Goal: Transaction & Acquisition: Book appointment/travel/reservation

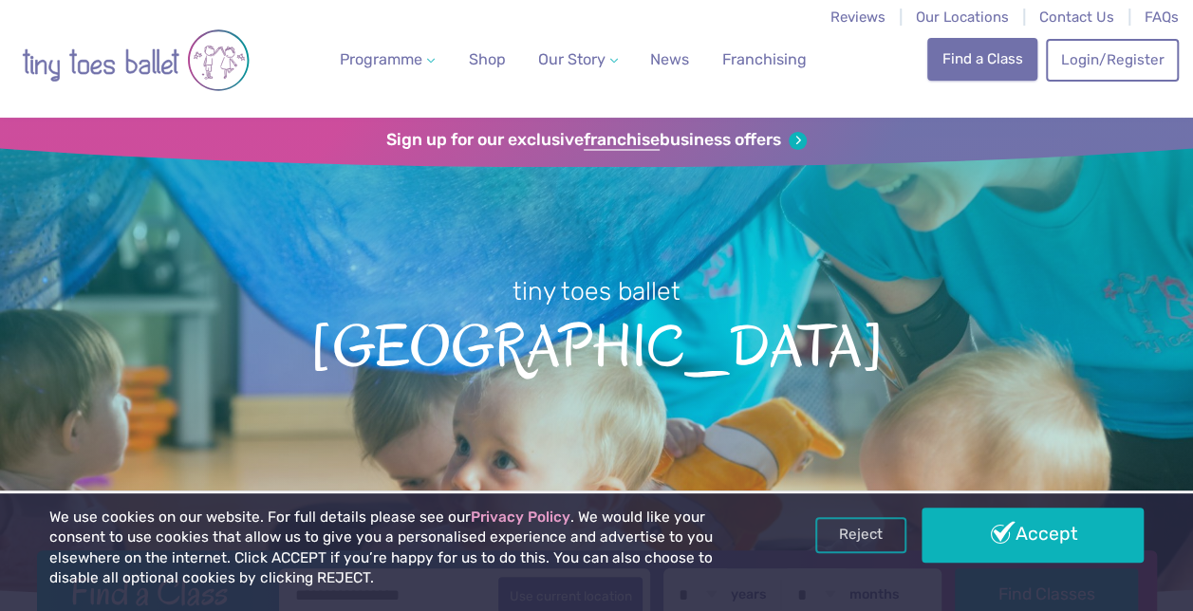
click at [964, 67] on link "Find a Class" at bounding box center [982, 59] width 110 height 42
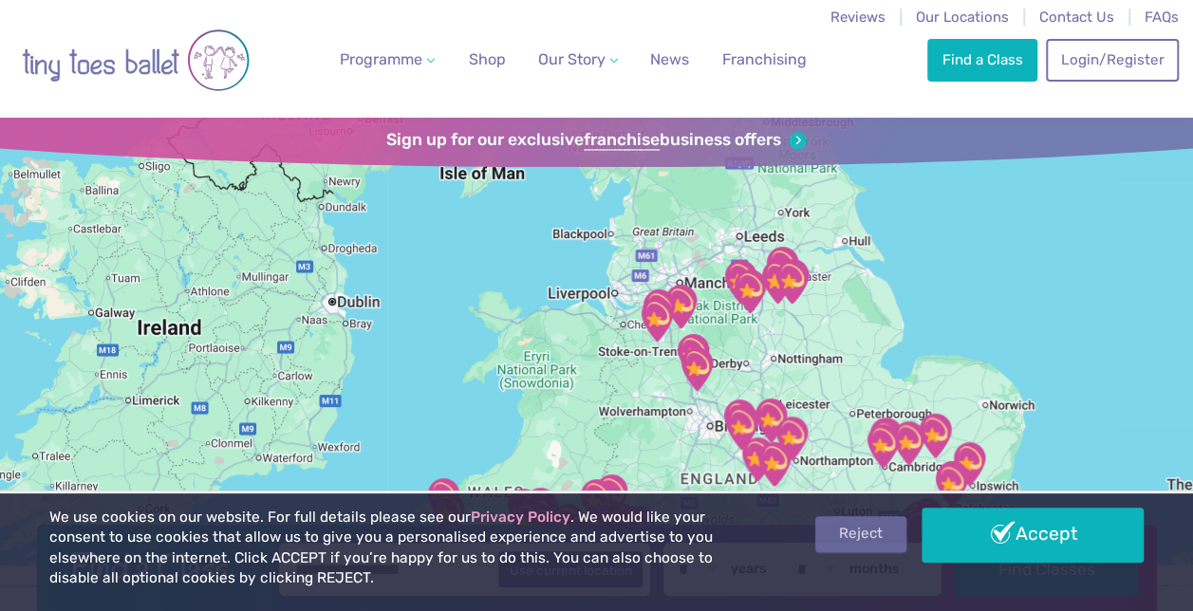
click at [859, 542] on link "Reject" at bounding box center [860, 534] width 91 height 36
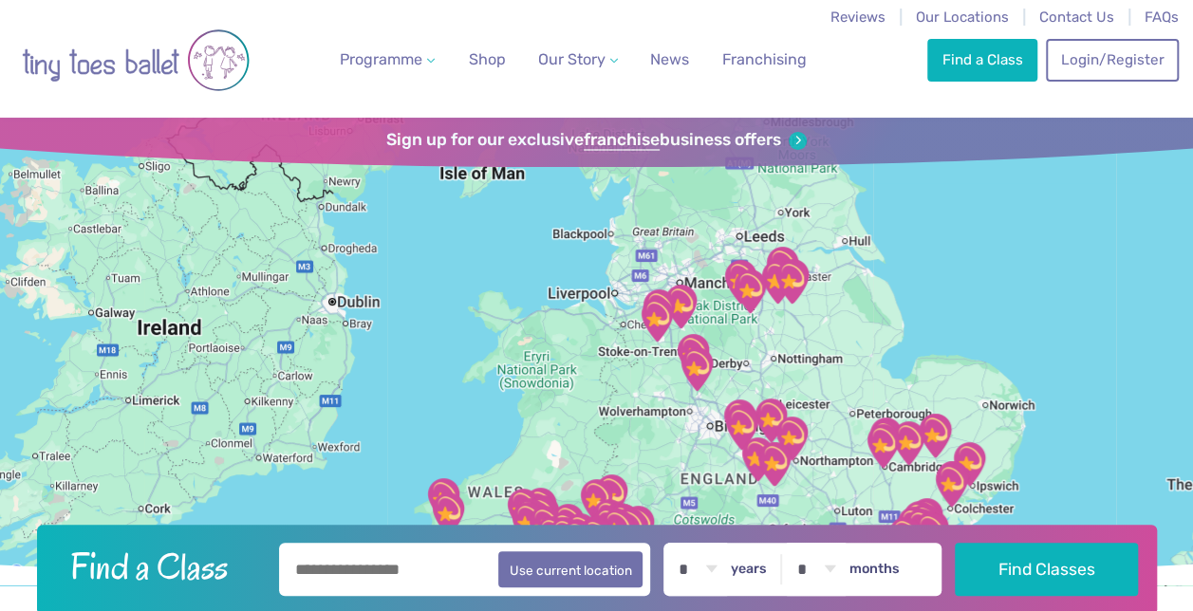
click at [913, 439] on img "Ellesmere Centre Suffolk" at bounding box center [908, 443] width 47 height 47
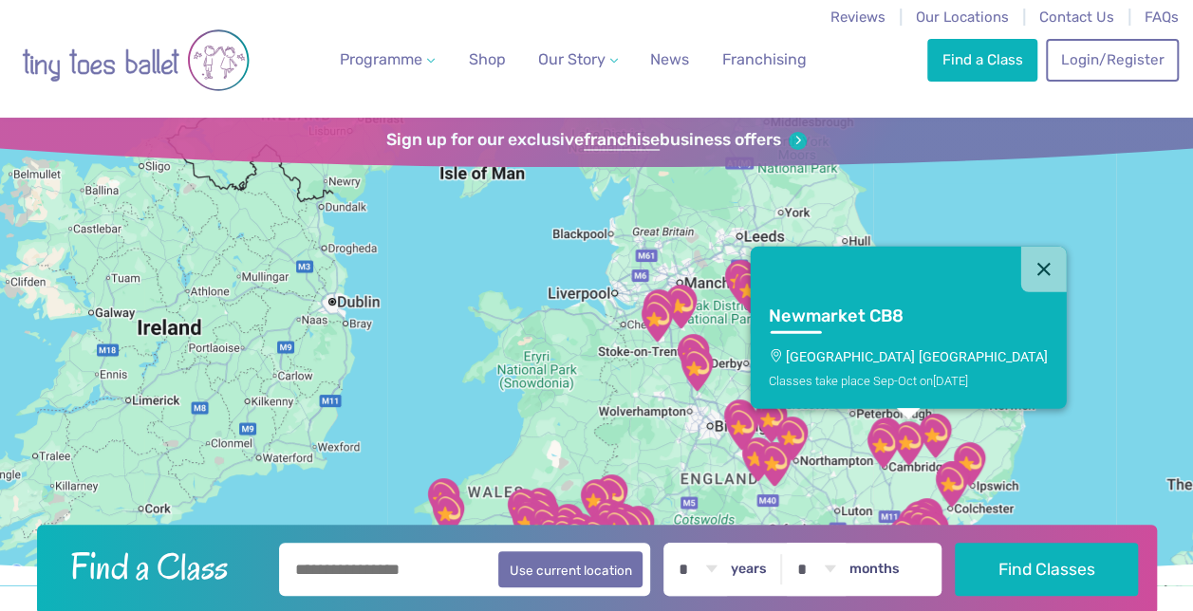
click at [887, 457] on img "Trumpington Village Hall" at bounding box center [882, 445] width 47 height 47
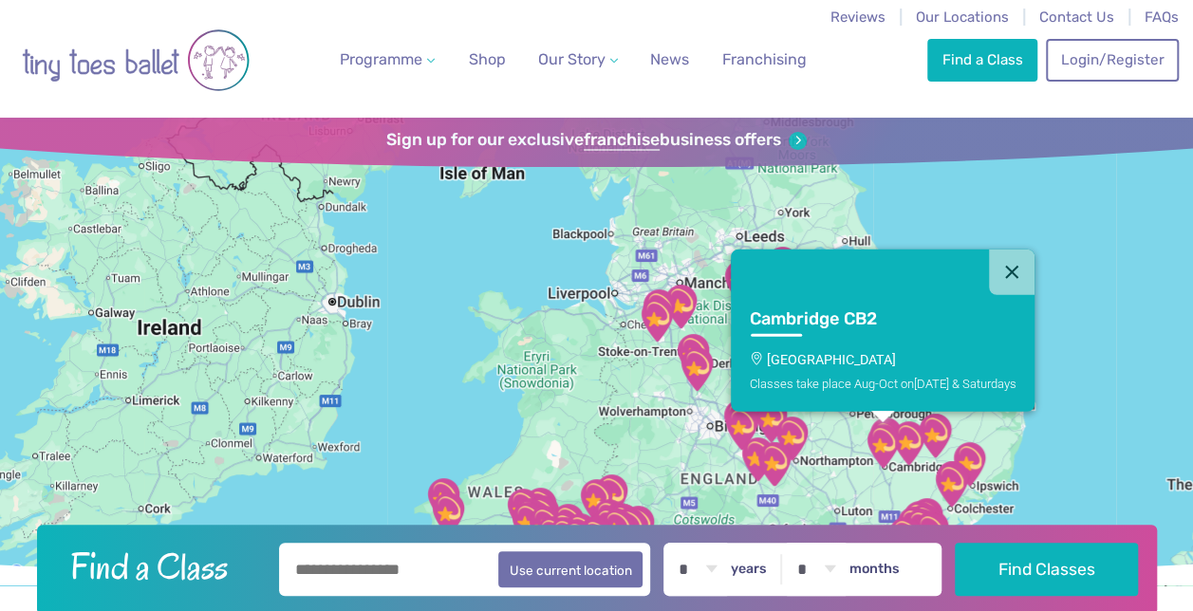
click at [863, 364] on p "[GEOGRAPHIC_DATA]" at bounding box center [882, 358] width 267 height 15
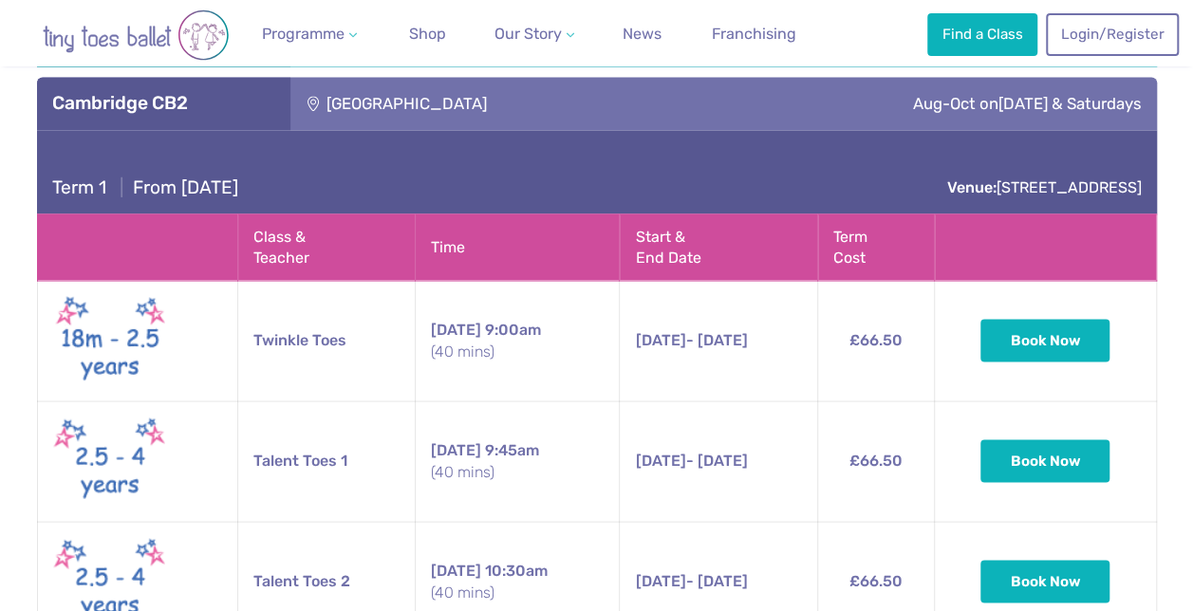
scroll to position [1705, 0]
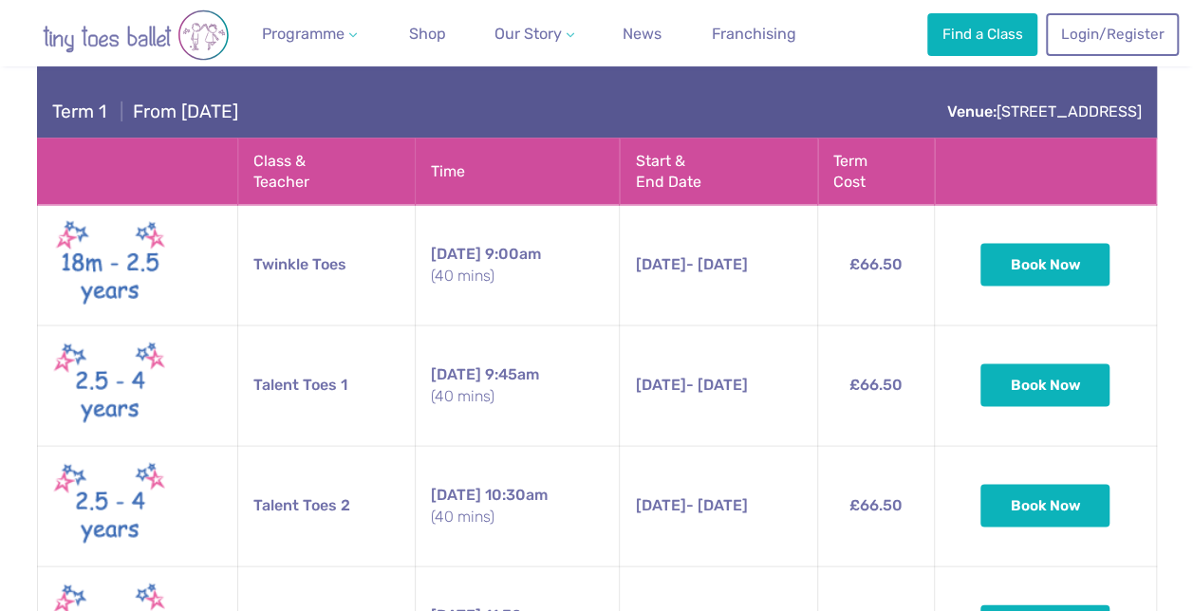
click at [1057, 259] on button "Book Now" at bounding box center [1044, 263] width 129 height 42
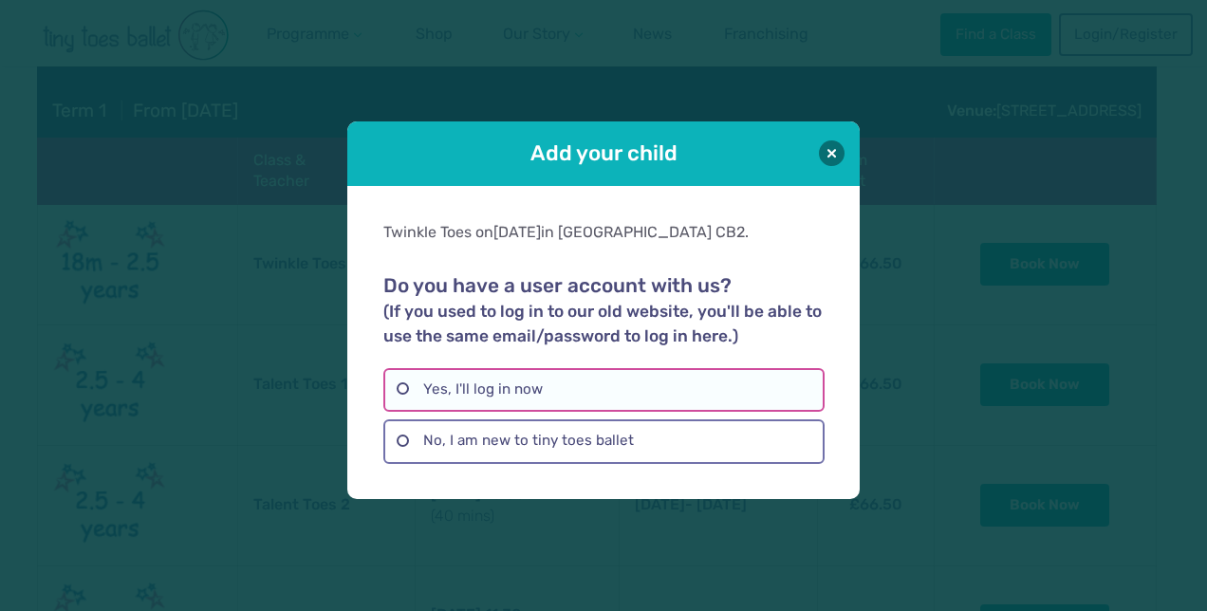
click at [404, 388] on label "Yes, I'll log in now" at bounding box center [603, 390] width 440 height 44
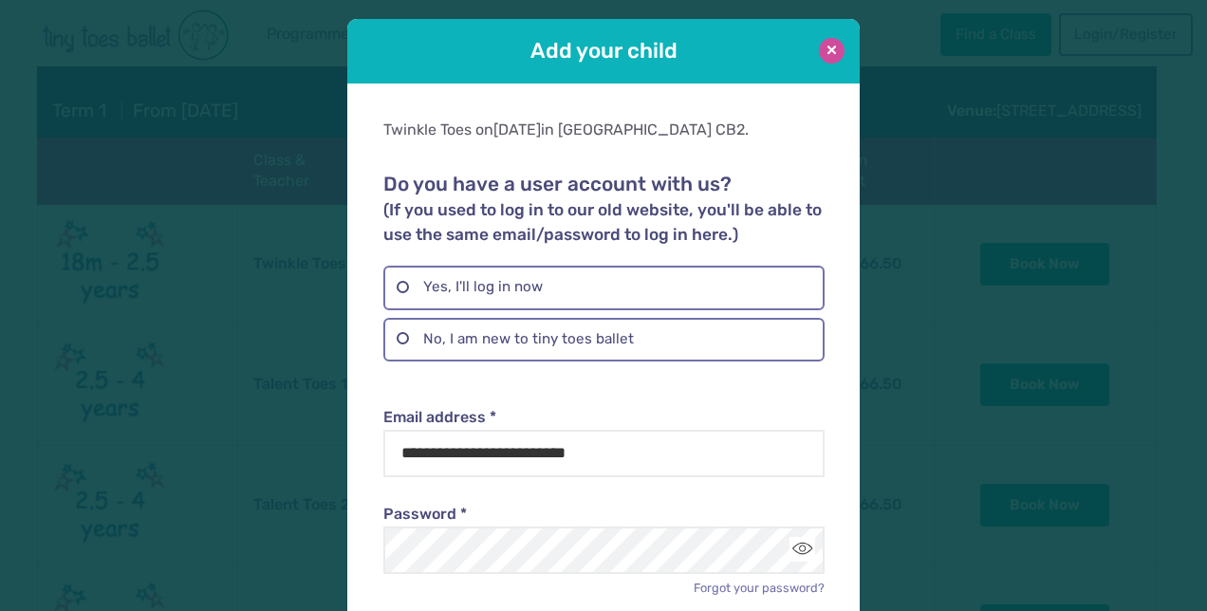
click at [827, 55] on button at bounding box center [832, 51] width 26 height 26
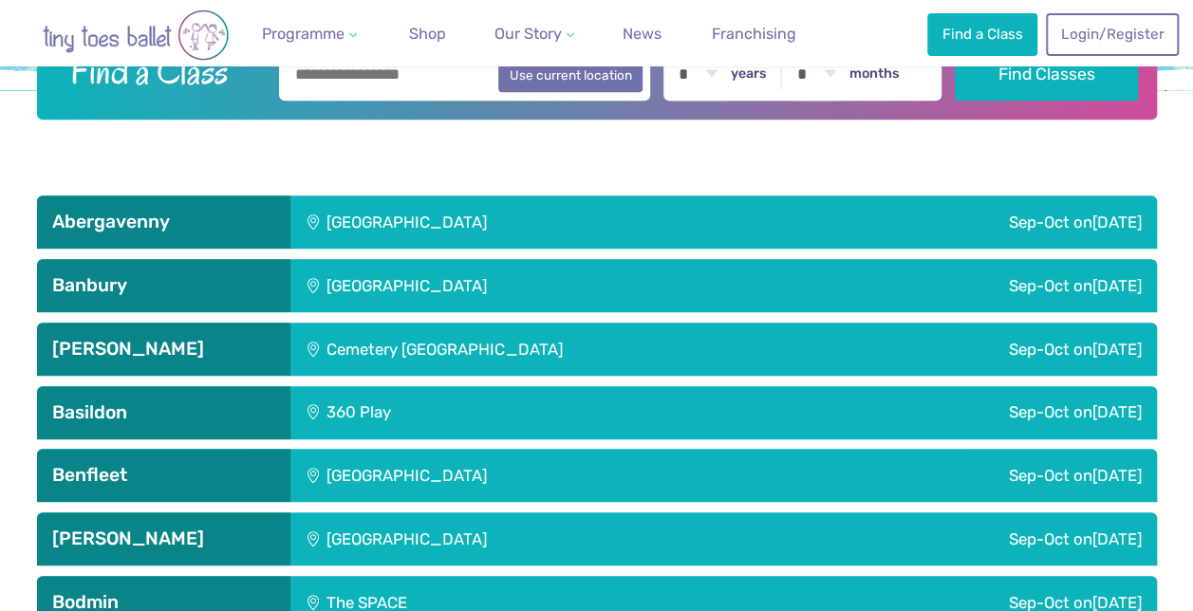
scroll to position [110, 0]
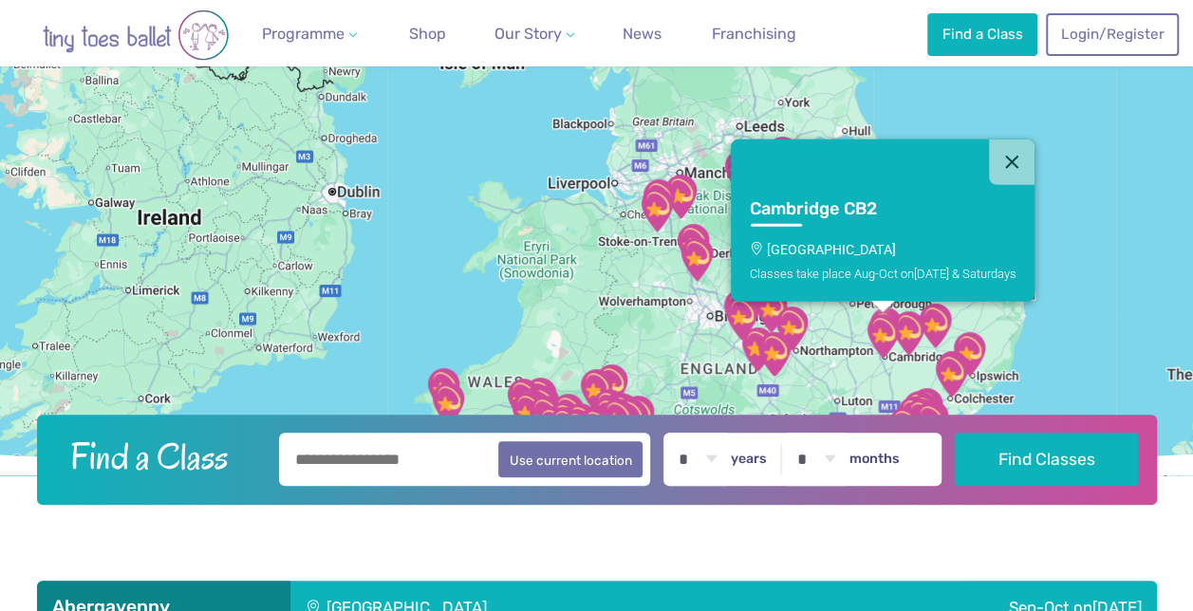
click at [714, 458] on select "* * * * * * * * * * ** ** **" at bounding box center [697, 459] width 59 height 53
select select "*"
click at [680, 433] on select "* * * * * * * * * * ** ** **" at bounding box center [697, 459] width 59 height 53
click at [835, 461] on select "* * * * * * * * * * ** **" at bounding box center [816, 459] width 59 height 53
select select "*"
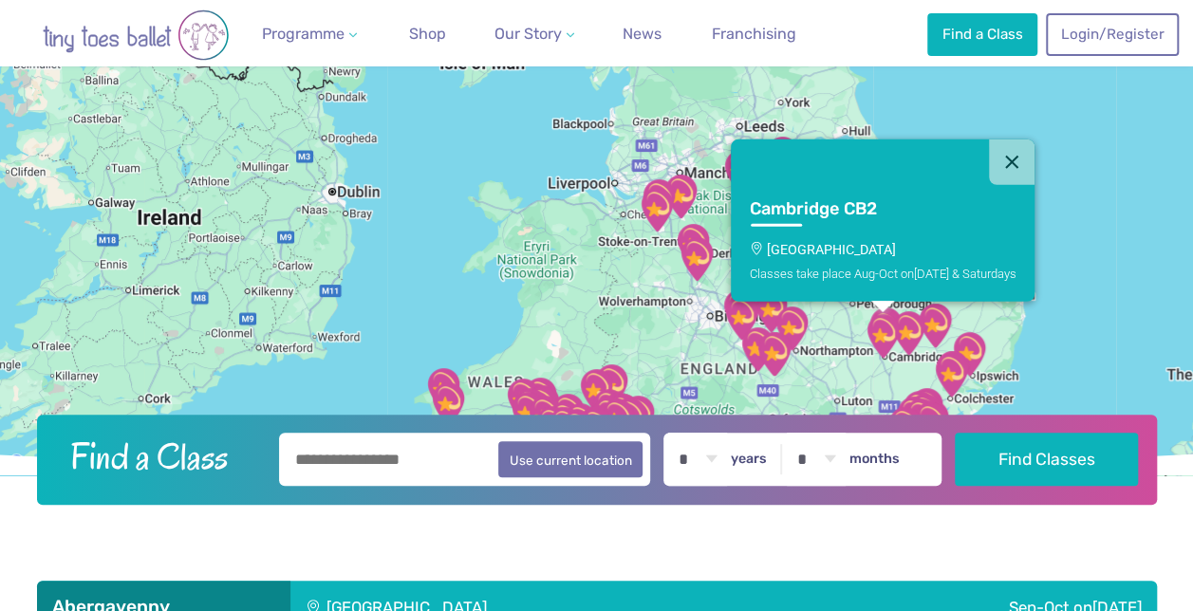
click at [798, 433] on select "* * * * * * * * * * ** **" at bounding box center [816, 459] width 59 height 53
click at [321, 457] on input "text" at bounding box center [465, 459] width 372 height 53
type input "******"
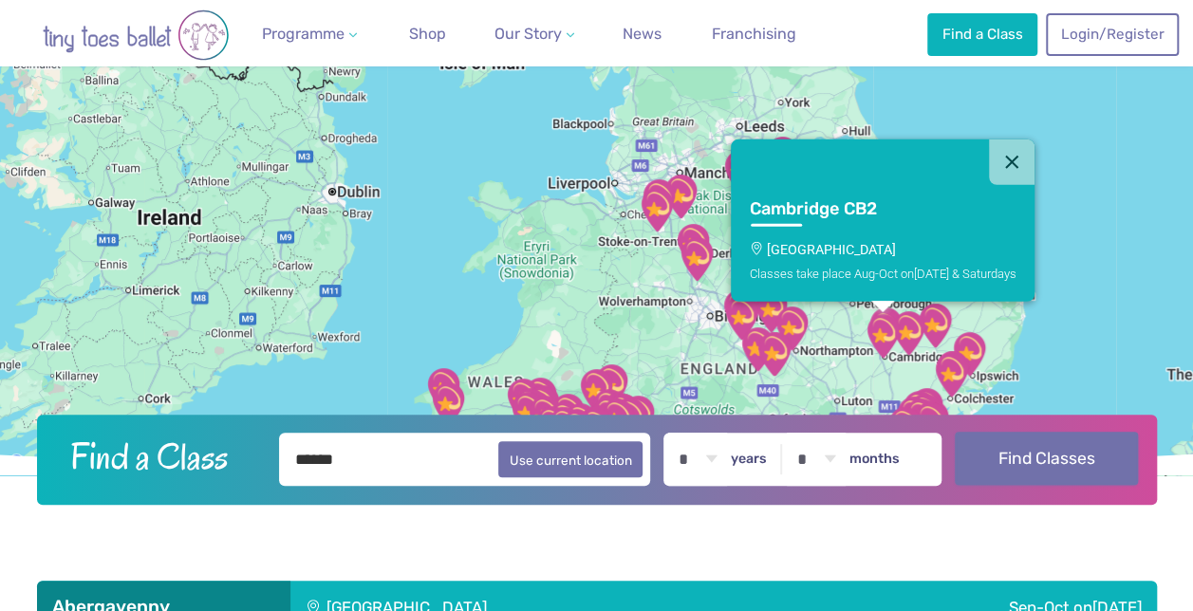
click at [1012, 451] on button "Find Classes" at bounding box center [1046, 458] width 183 height 53
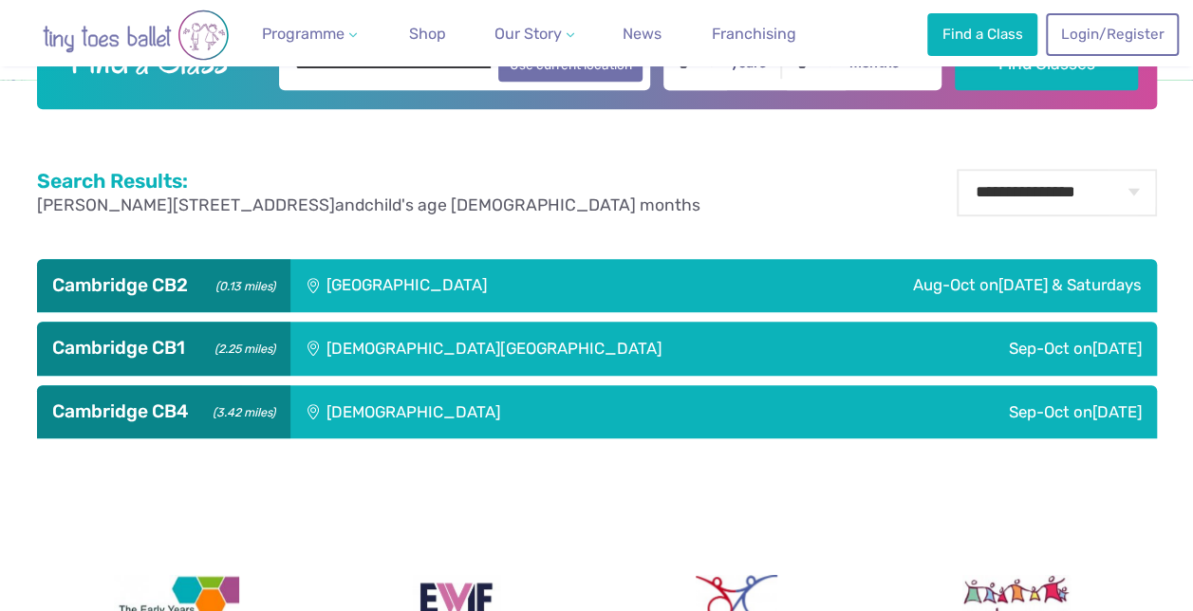
scroll to position [529, 0]
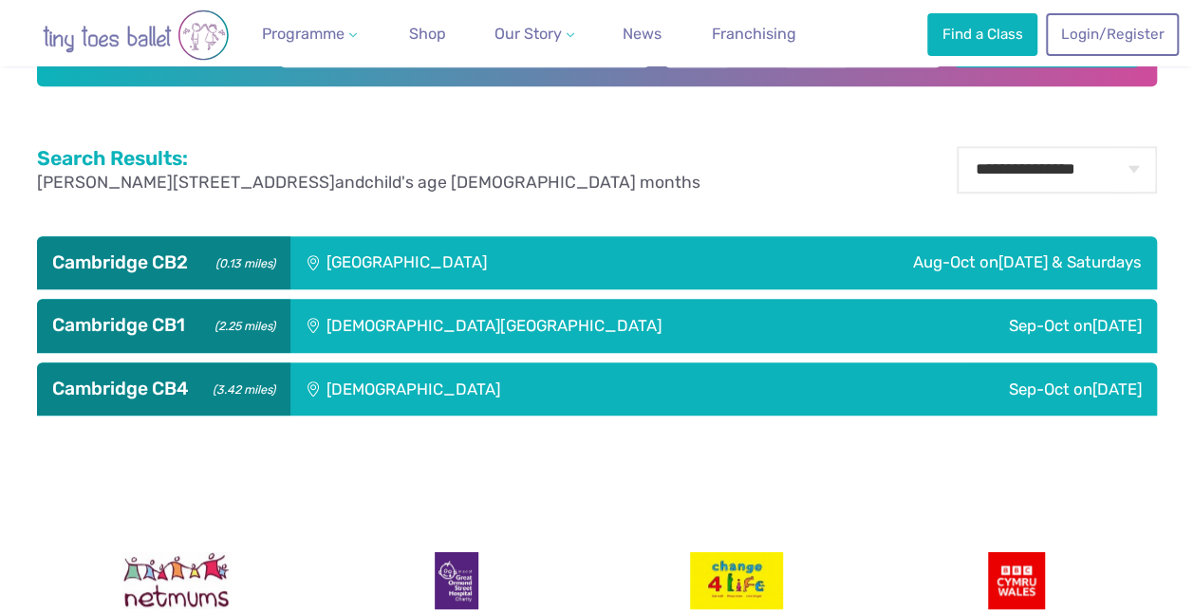
click at [442, 407] on div "[DEMOGRAPHIC_DATA]" at bounding box center [541, 389] width 503 height 53
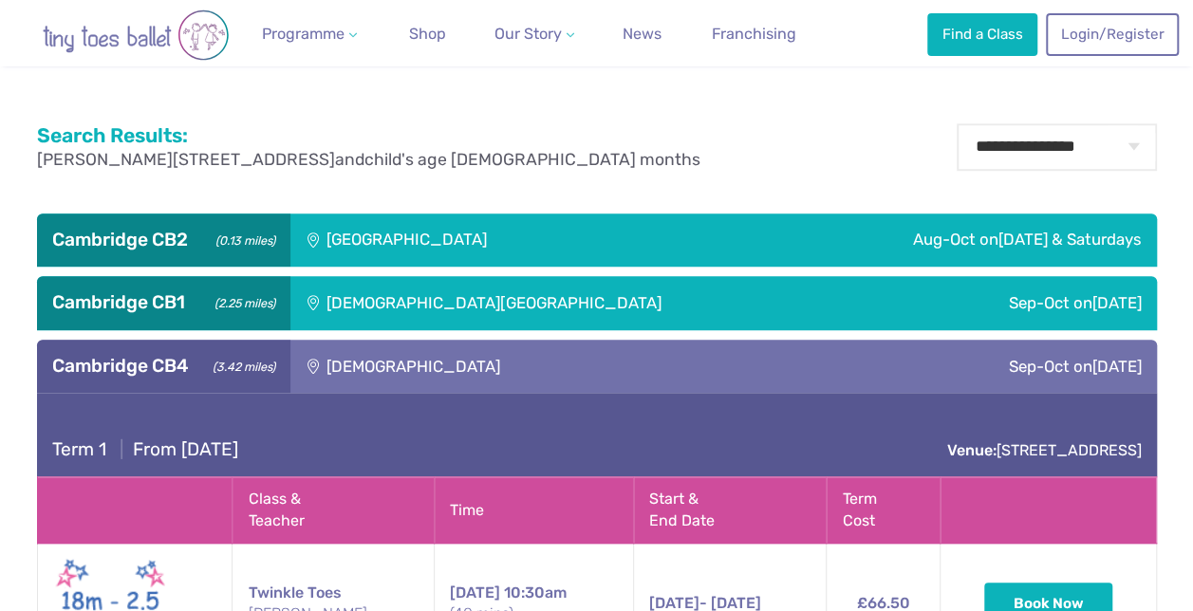
scroll to position [550, 0]
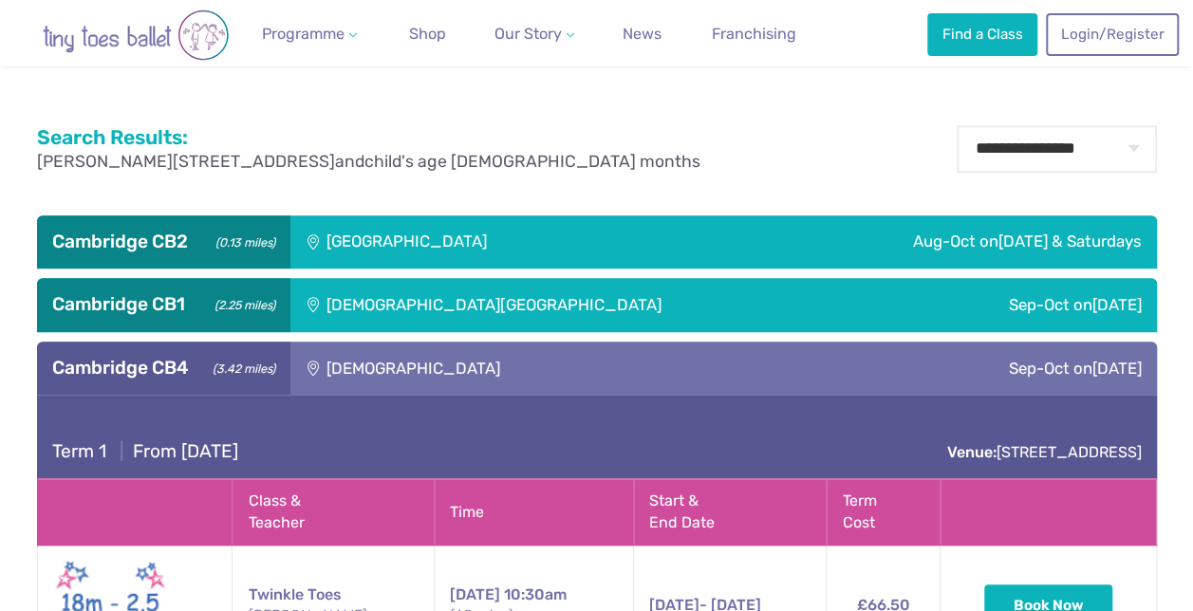
click at [434, 313] on div "[DEMOGRAPHIC_DATA][GEOGRAPHIC_DATA]" at bounding box center [594, 304] width 608 height 53
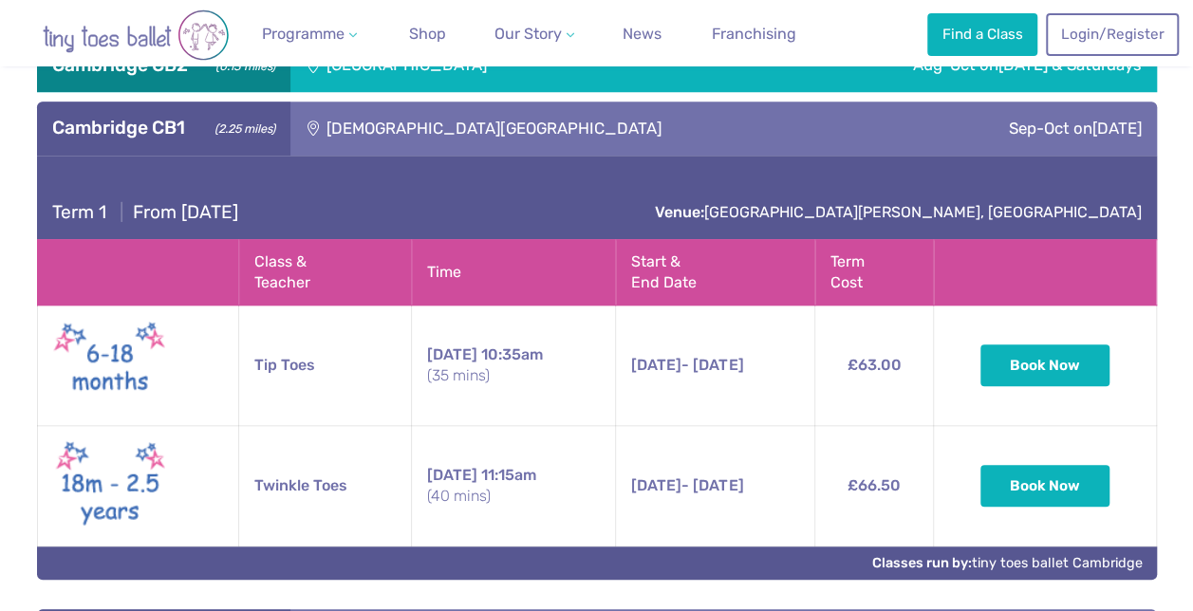
scroll to position [574, 0]
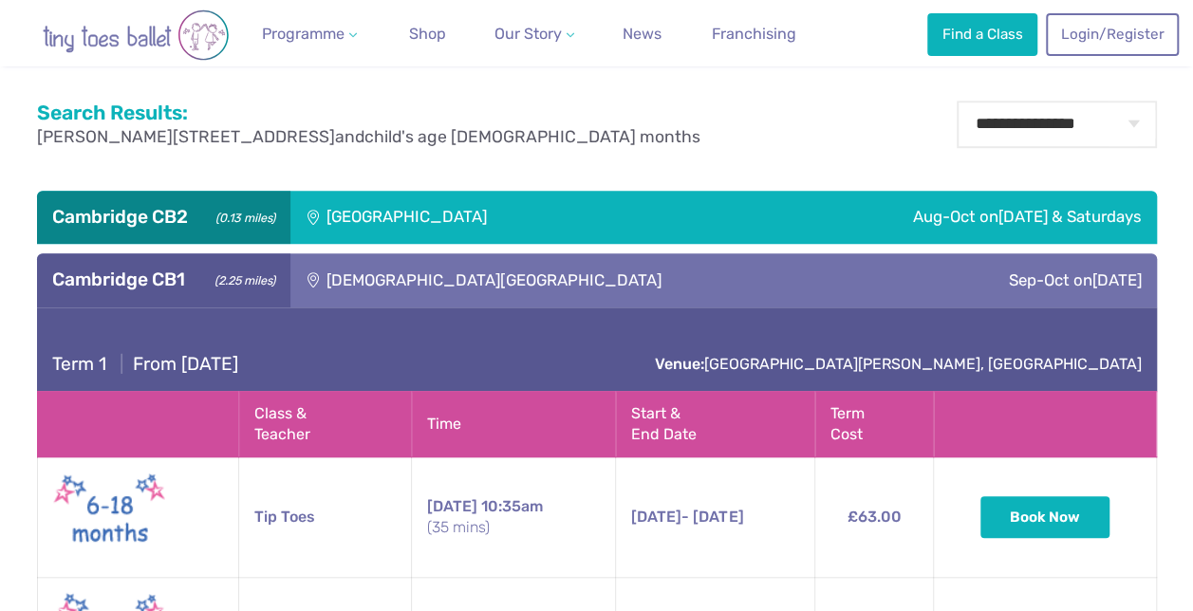
click at [442, 219] on div "[GEOGRAPHIC_DATA]" at bounding box center [485, 217] width 390 height 53
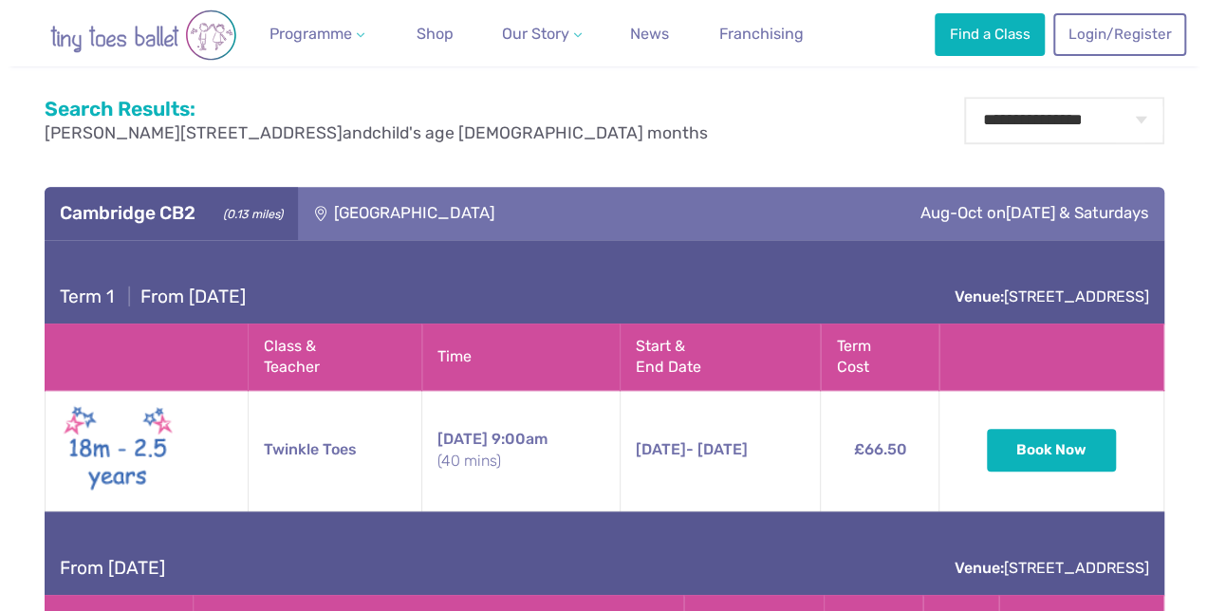
scroll to position [577, 0]
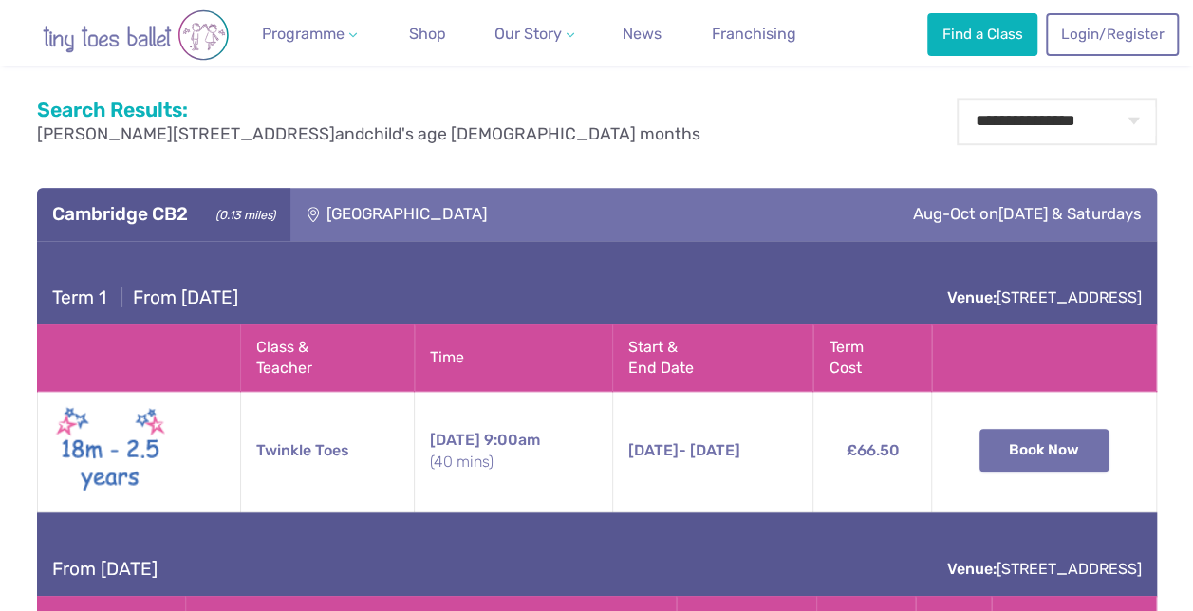
click at [1057, 450] on button "Book Now" at bounding box center [1044, 450] width 129 height 42
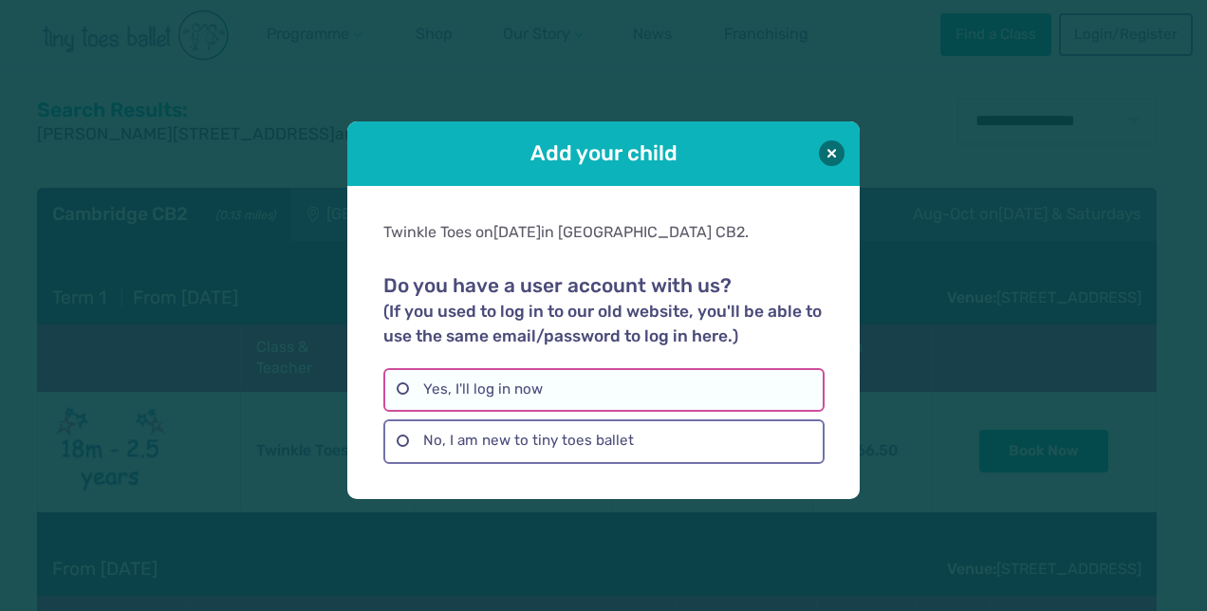
click at [513, 384] on label "Yes, I'll log in now" at bounding box center [603, 390] width 440 height 44
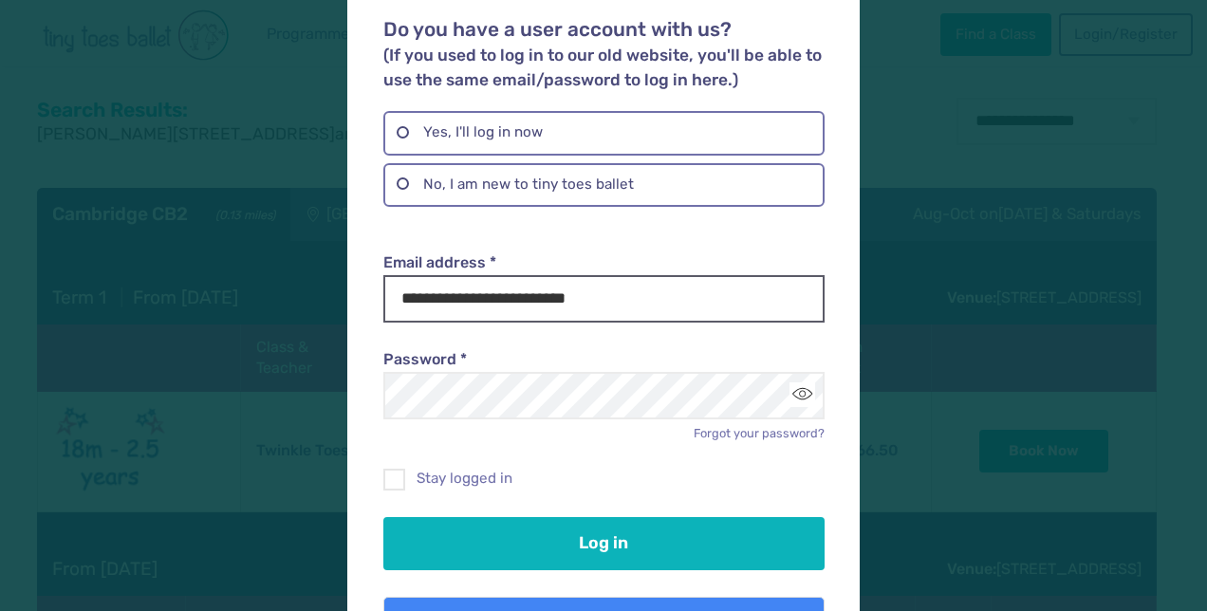
scroll to position [156, 0]
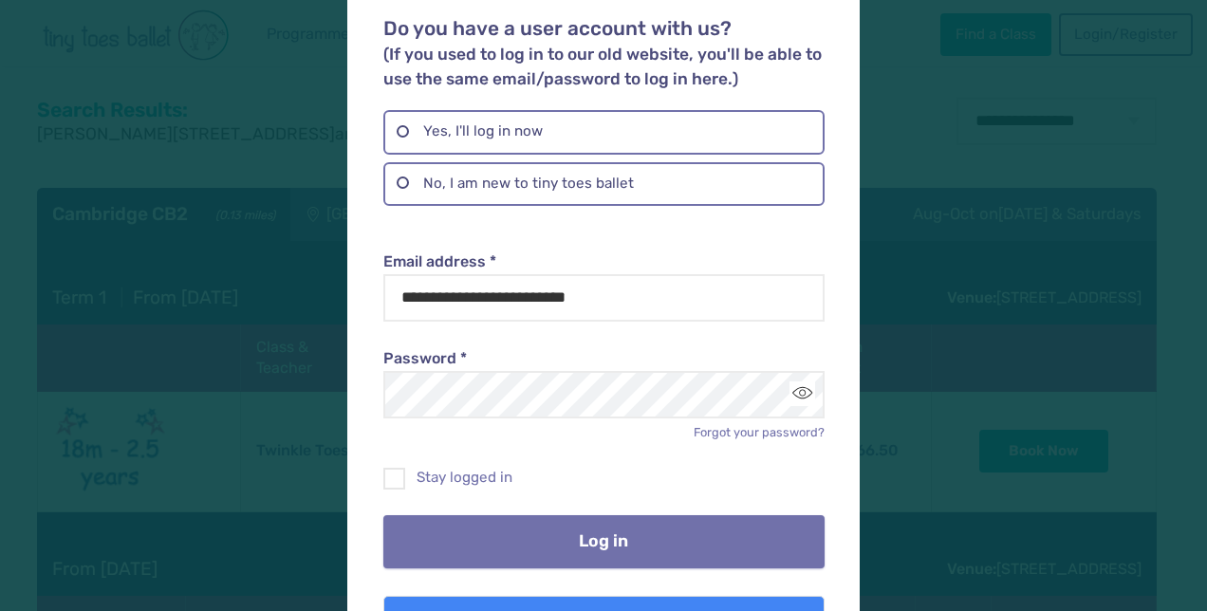
click at [594, 537] on button "Log in" at bounding box center [603, 541] width 440 height 53
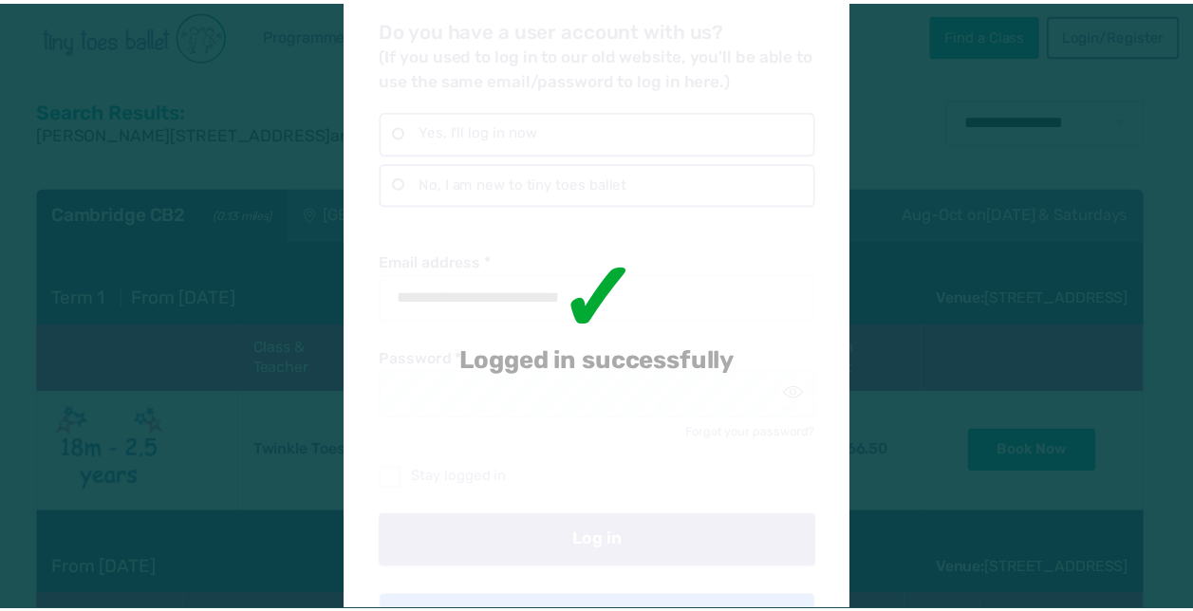
scroll to position [0, 0]
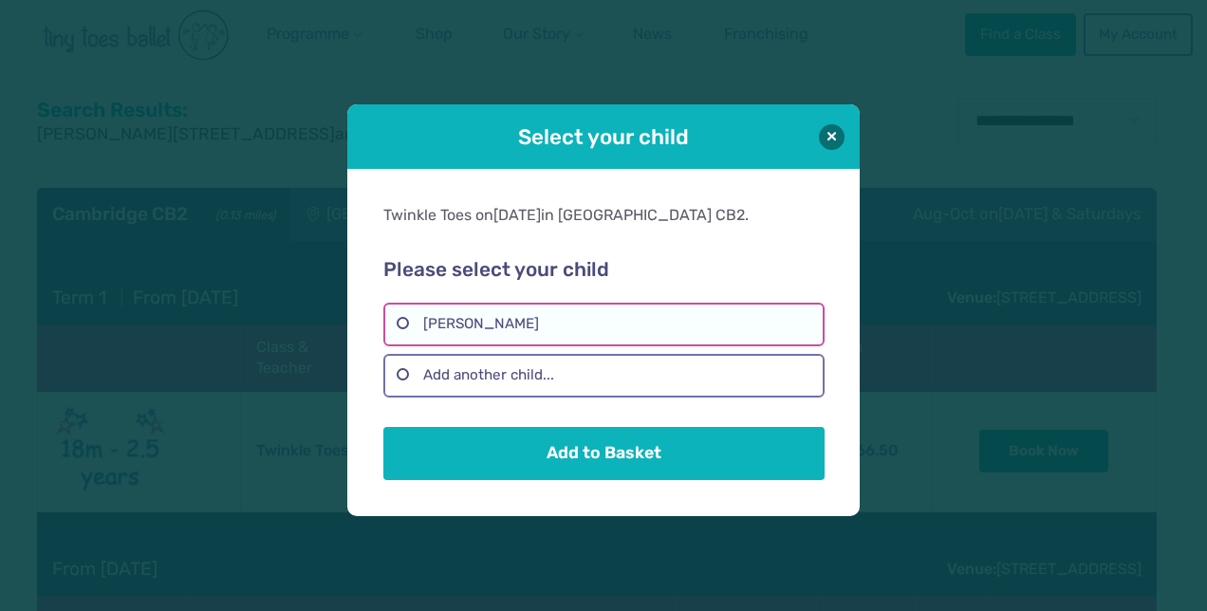
click at [455, 323] on label "Milo Burcher Radford" at bounding box center [603, 325] width 440 height 44
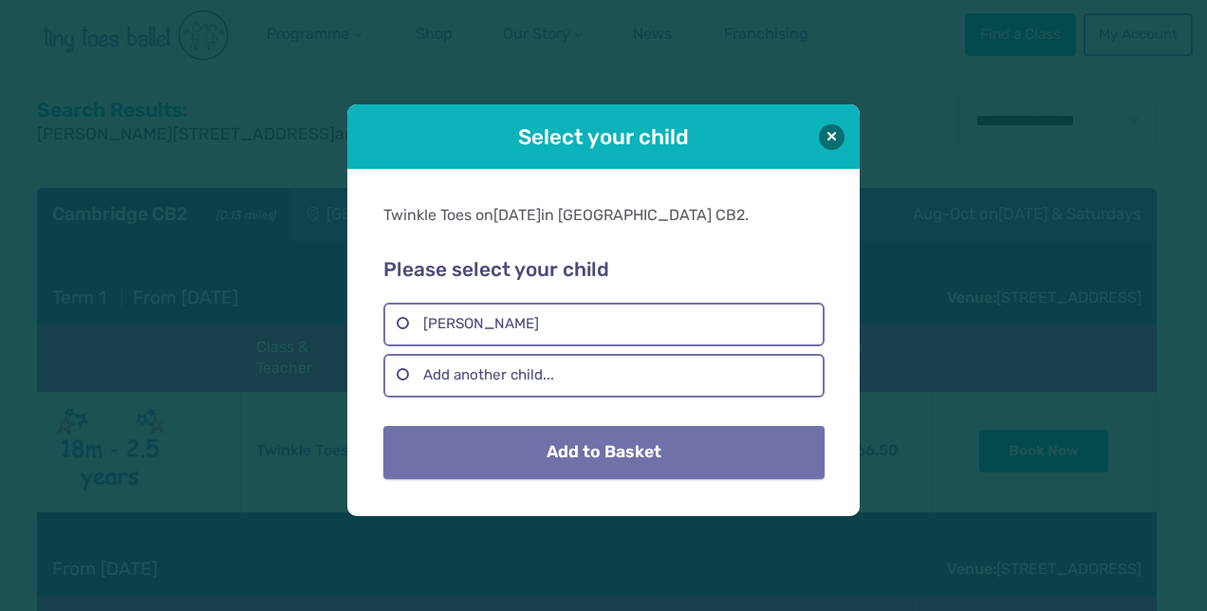
click at [549, 453] on button "Add to Basket" at bounding box center [603, 452] width 440 height 53
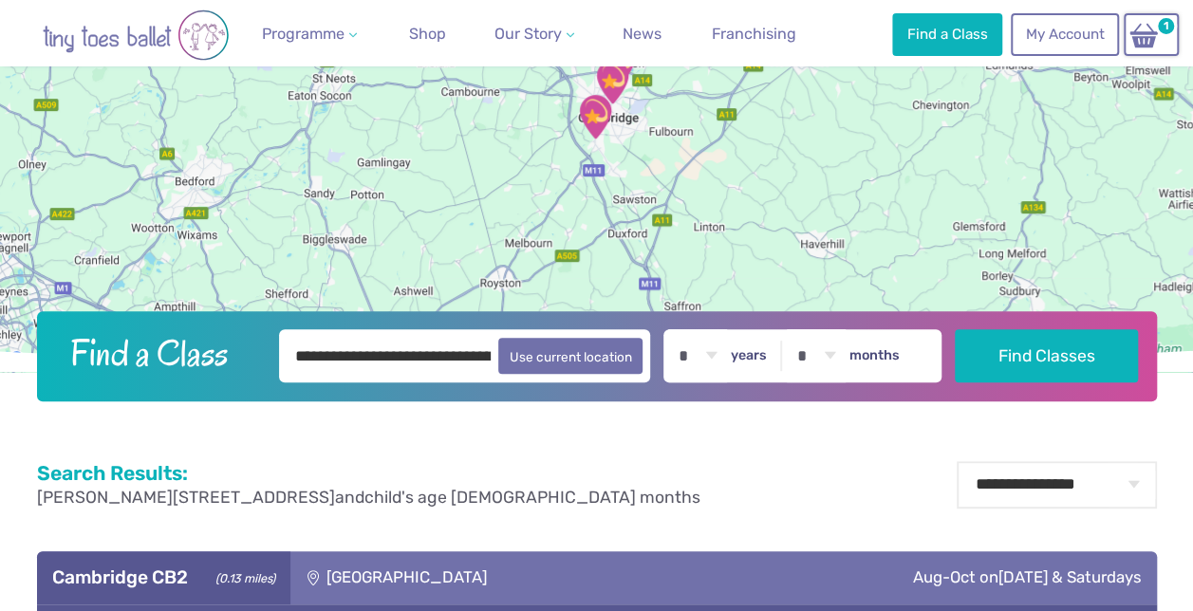
scroll to position [200, 0]
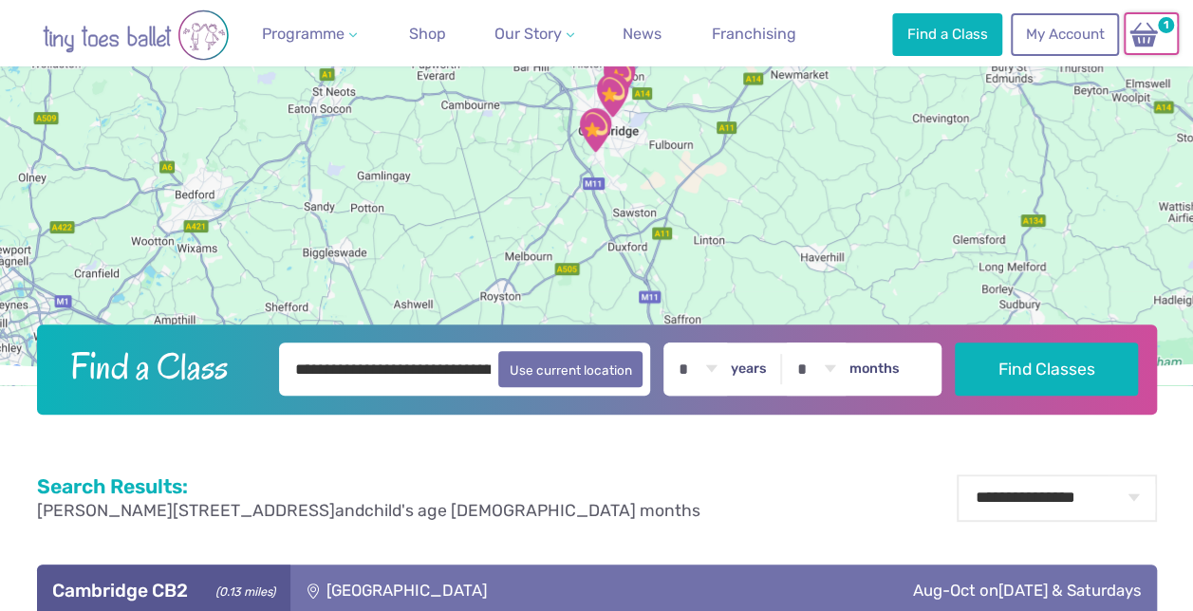
click at [1158, 50] on link "1" at bounding box center [1151, 33] width 55 height 43
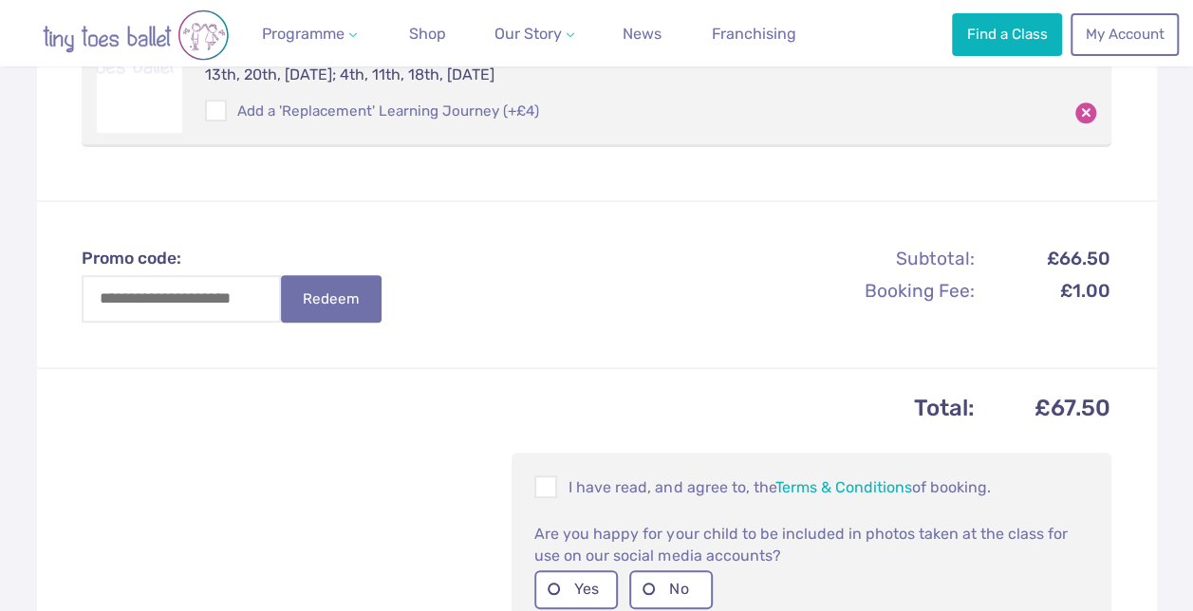
scroll to position [740, 0]
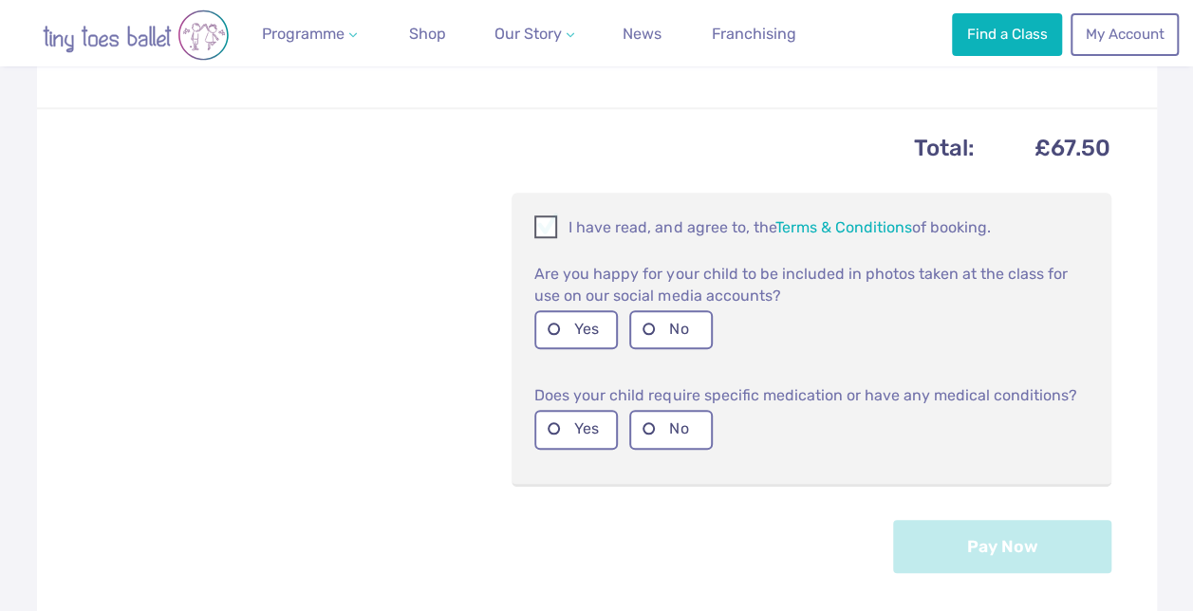
click at [547, 228] on span at bounding box center [546, 230] width 21 height 18
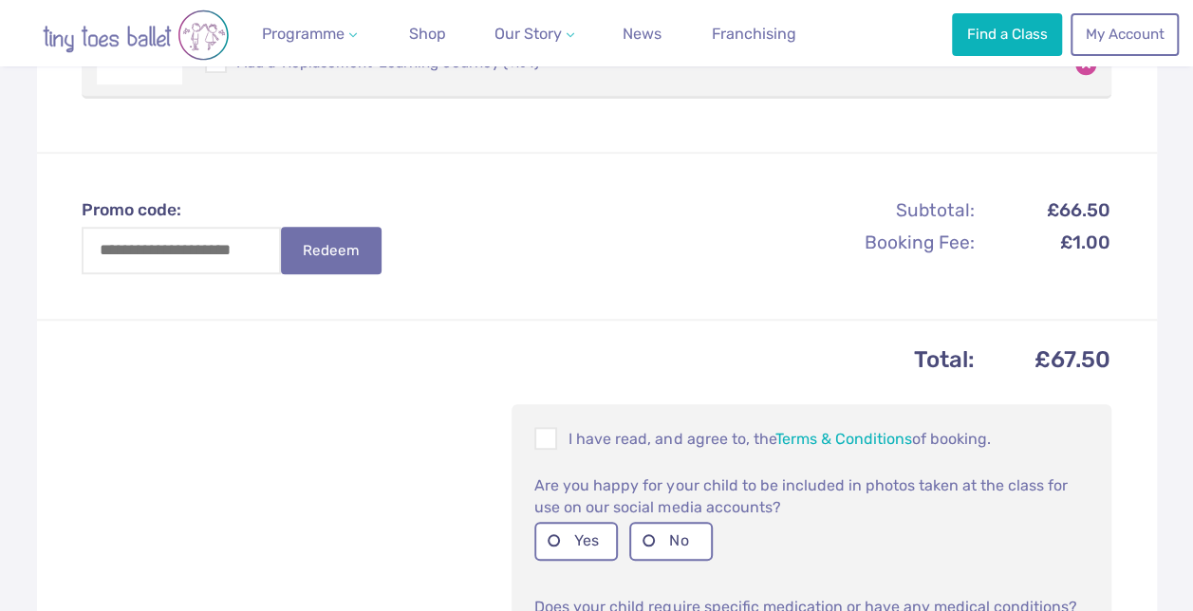
scroll to position [704, 0]
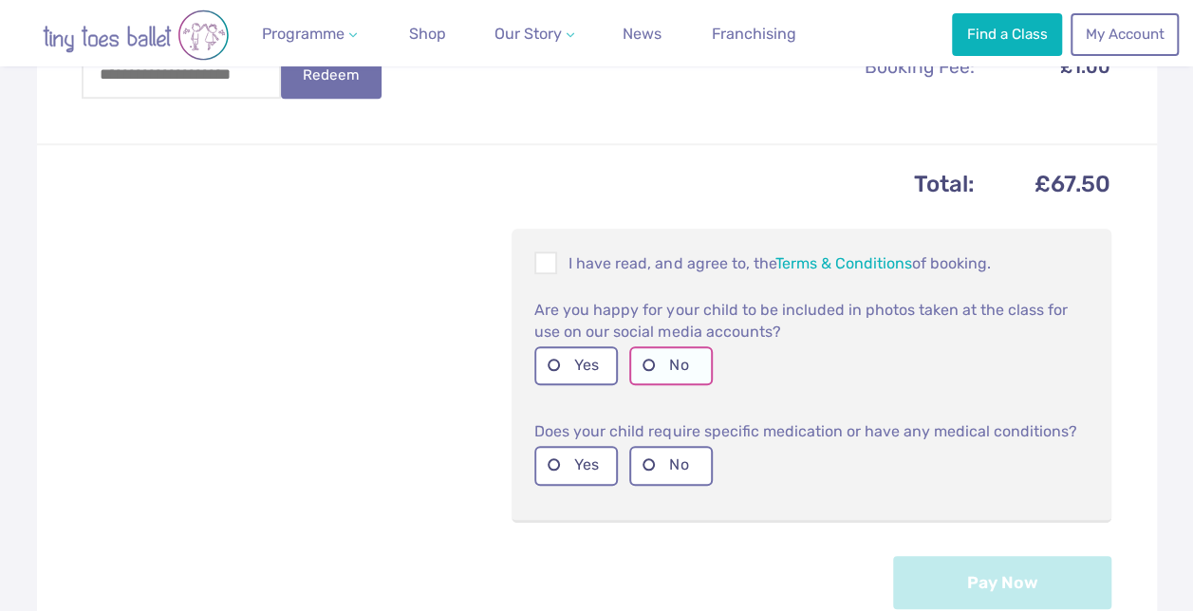
click at [685, 369] on label "No" at bounding box center [671, 365] width 84 height 39
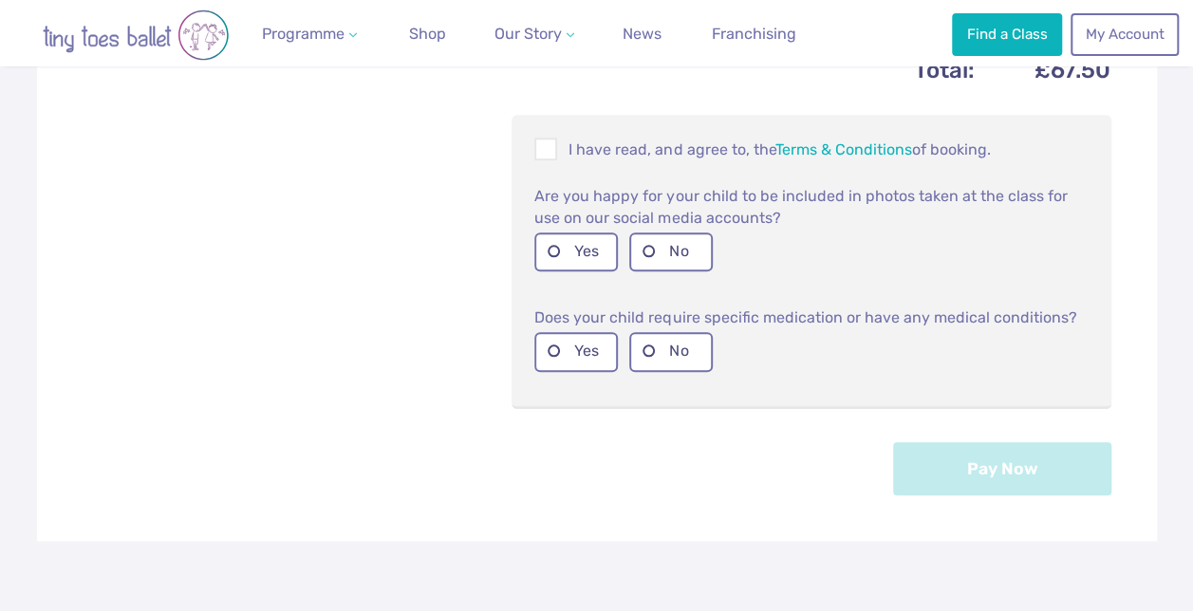
scroll to position [838, 0]
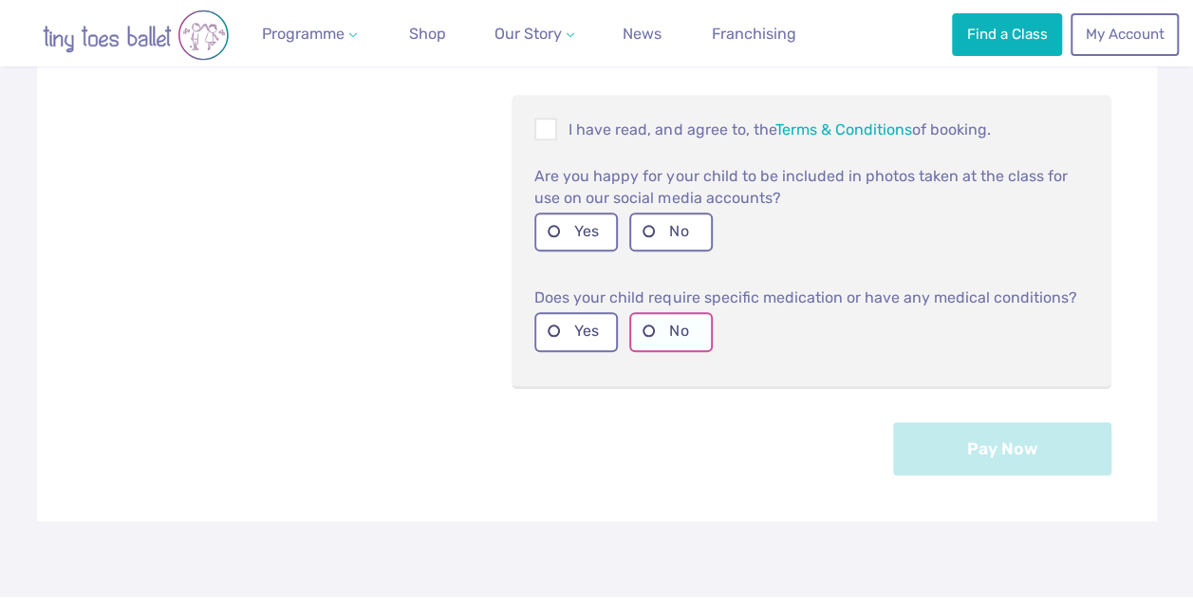
click at [694, 334] on label "No" at bounding box center [671, 331] width 84 height 39
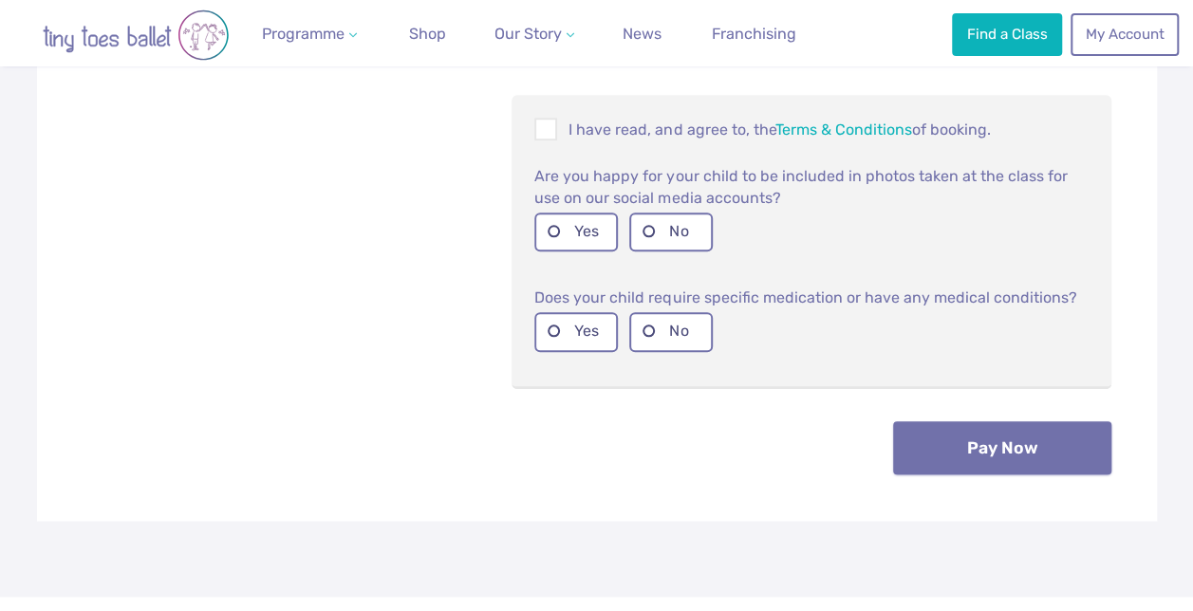
click at [1007, 455] on button "Pay Now" at bounding box center [1002, 447] width 218 height 53
